Goal: Transaction & Acquisition: Download file/media

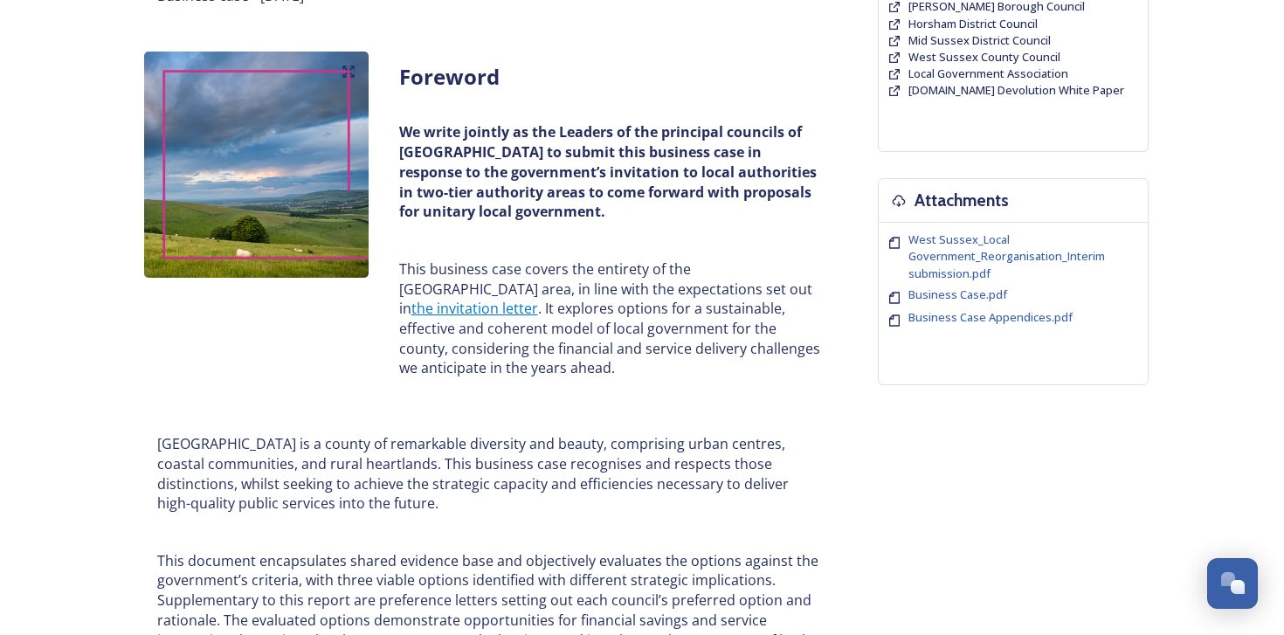
click at [419, 296] on p "This business case covers the entirety of the [GEOGRAPHIC_DATA] area, in line w…" at bounding box center [610, 318] width 422 height 119
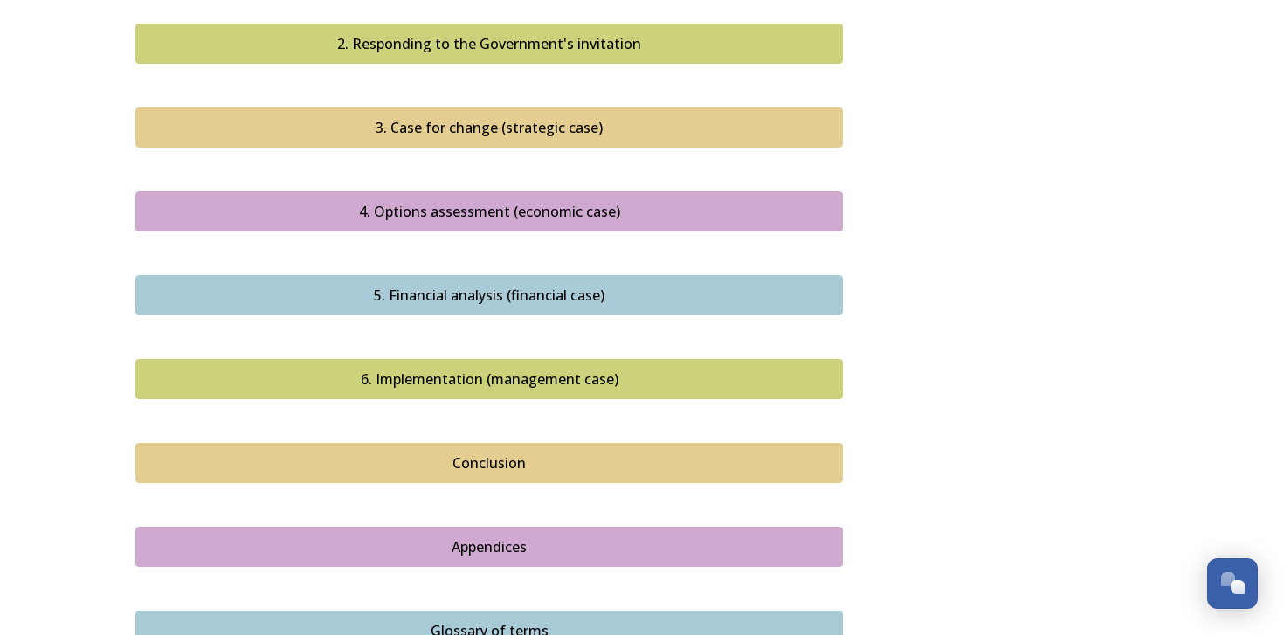
scroll to position [1961, 0]
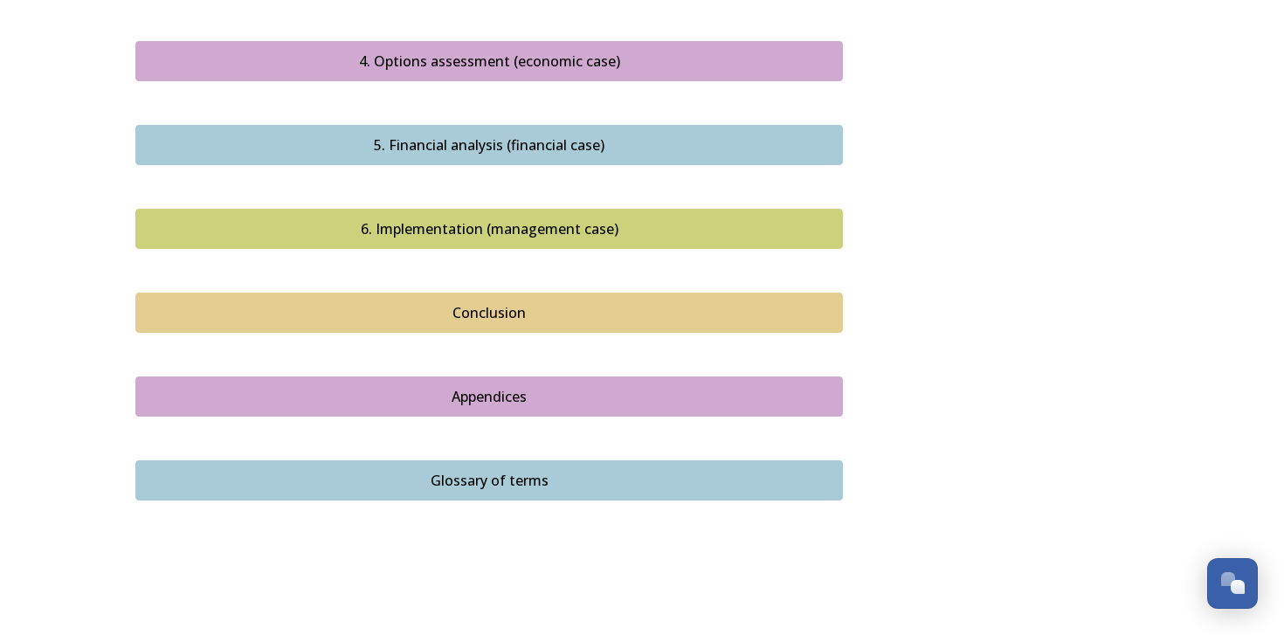
click at [457, 393] on button "Appendices" at bounding box center [488, 396] width 707 height 40
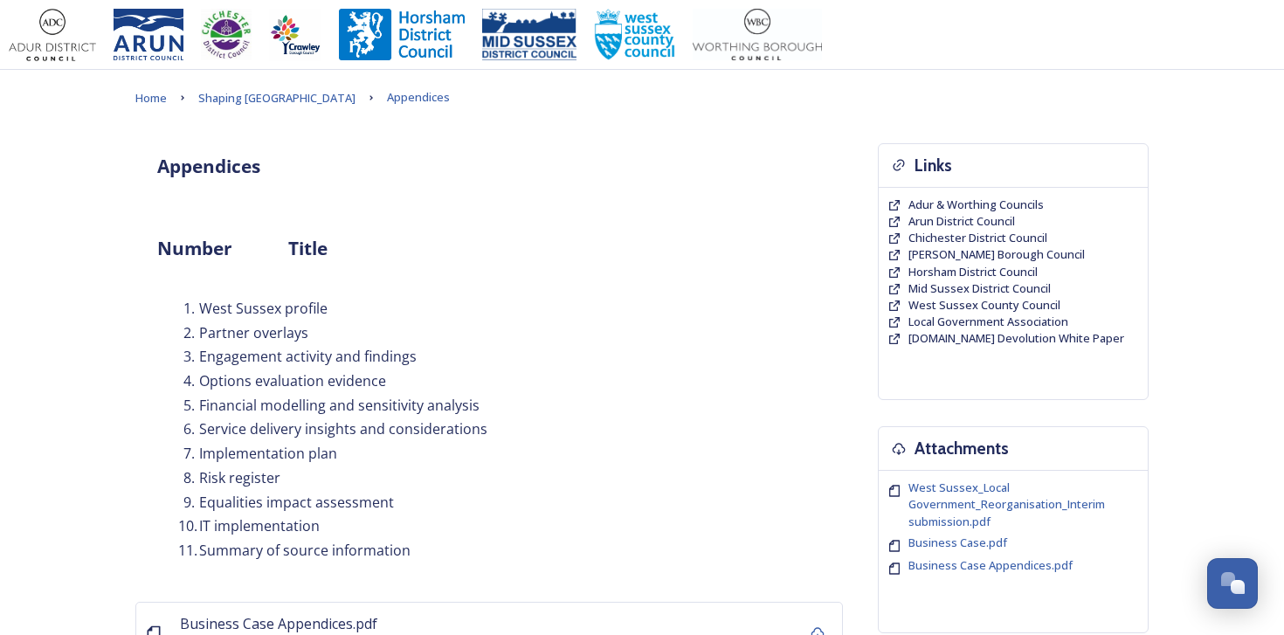
scroll to position [282, 0]
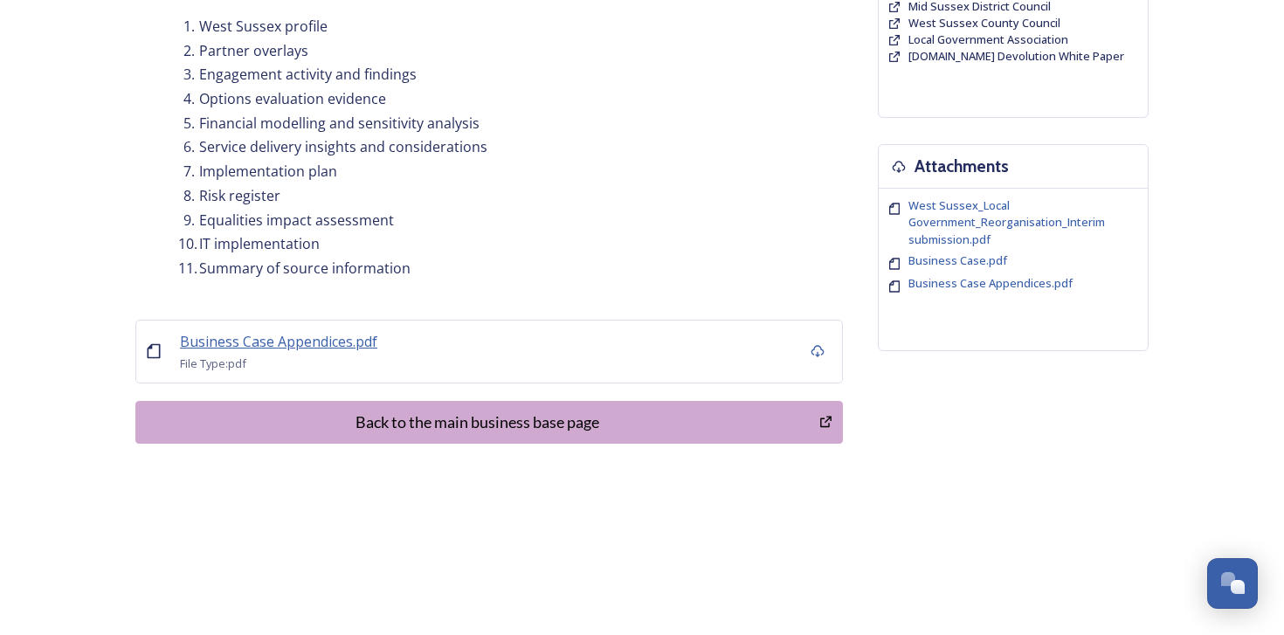
click at [313, 348] on span "Business Case Appendices.pdf" at bounding box center [278, 341] width 197 height 19
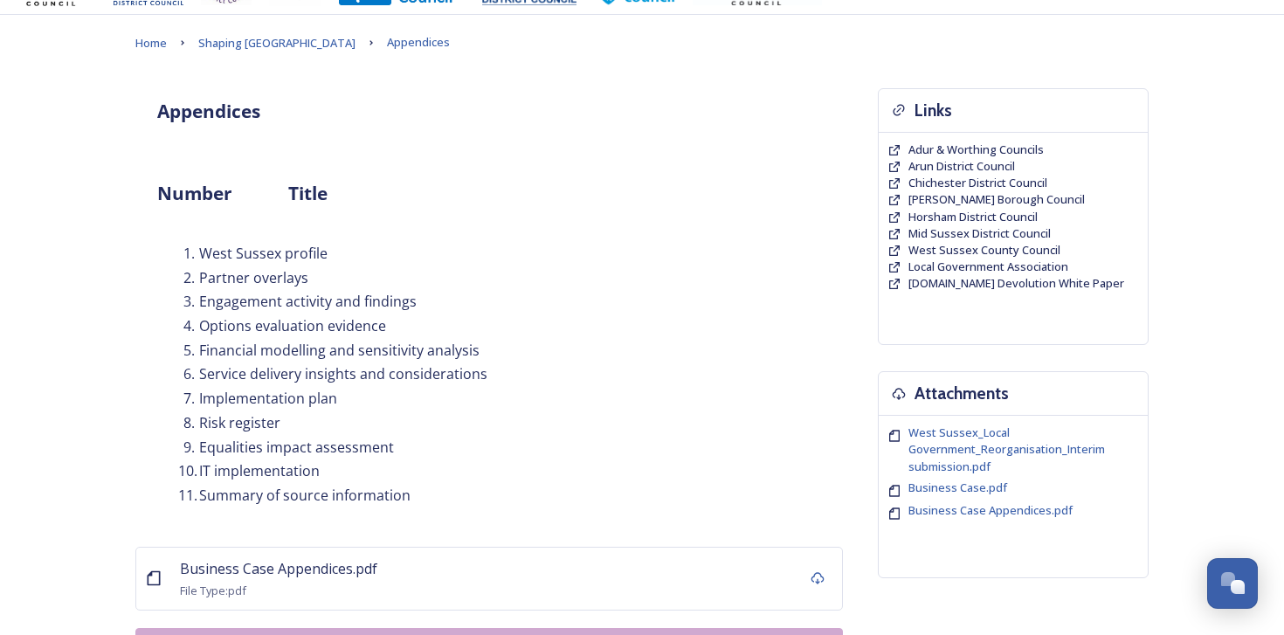
scroll to position [57, 0]
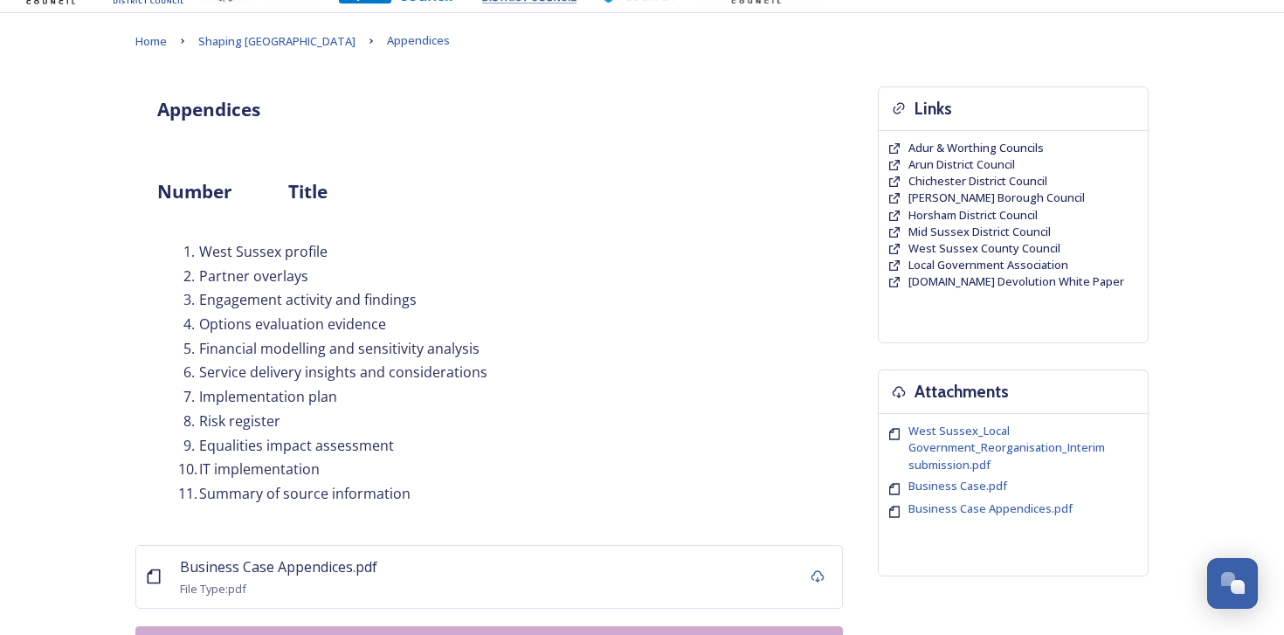
click at [236, 124] on div "Appendices" at bounding box center [489, 109] width 690 height 47
